Goal: Book appointment/travel/reservation

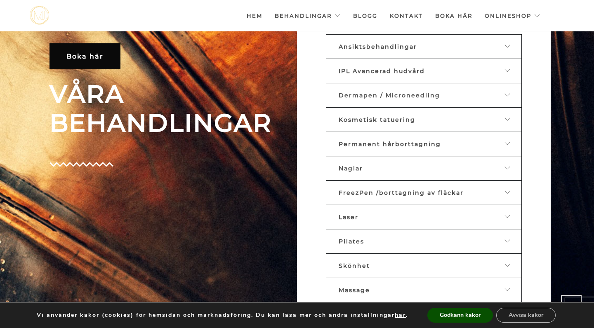
scroll to position [368, 0]
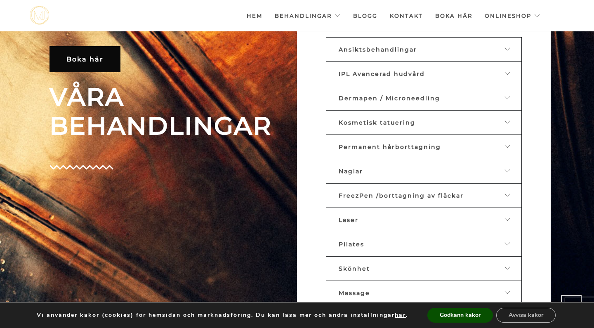
click at [379, 47] on span "Ansiktsbehandlingar" at bounding box center [378, 49] width 78 height 7
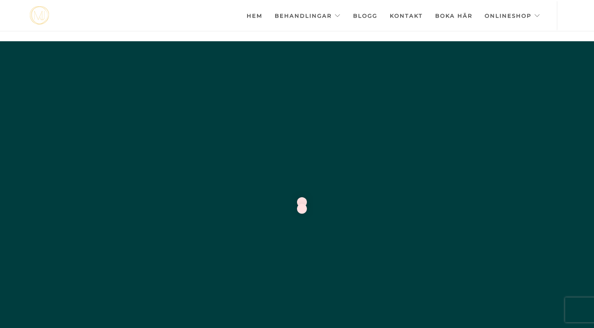
click at [285, 17] on link "Behandlingar" at bounding box center [308, 15] width 66 height 29
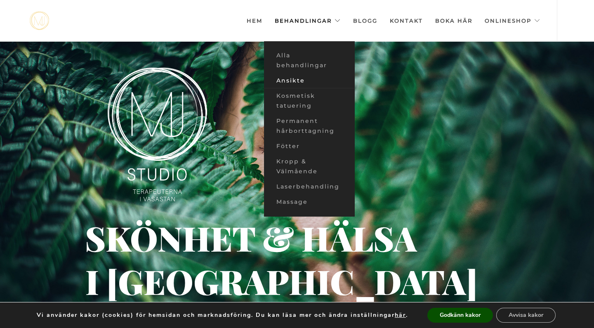
click at [293, 81] on link "Ansikte" at bounding box center [309, 80] width 91 height 15
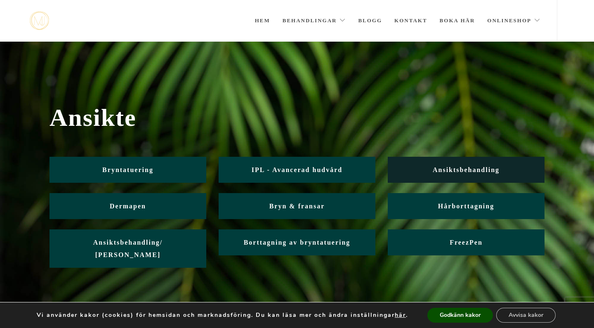
click at [452, 171] on span "Ansiktsbehandling" at bounding box center [466, 169] width 67 height 7
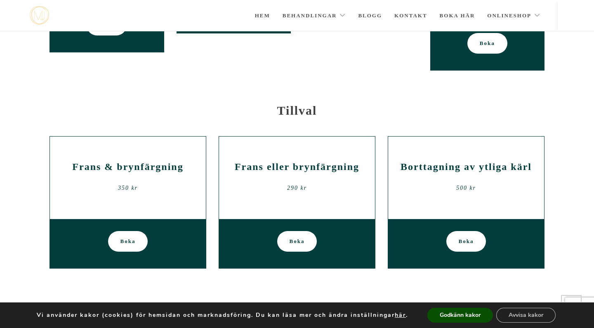
scroll to position [1218, 0]
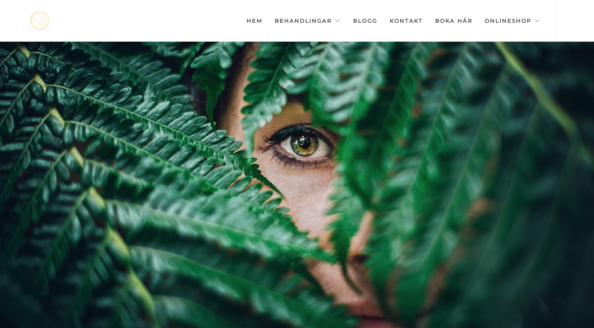
scroll to position [1, 0]
